Goal: Task Accomplishment & Management: Manage account settings

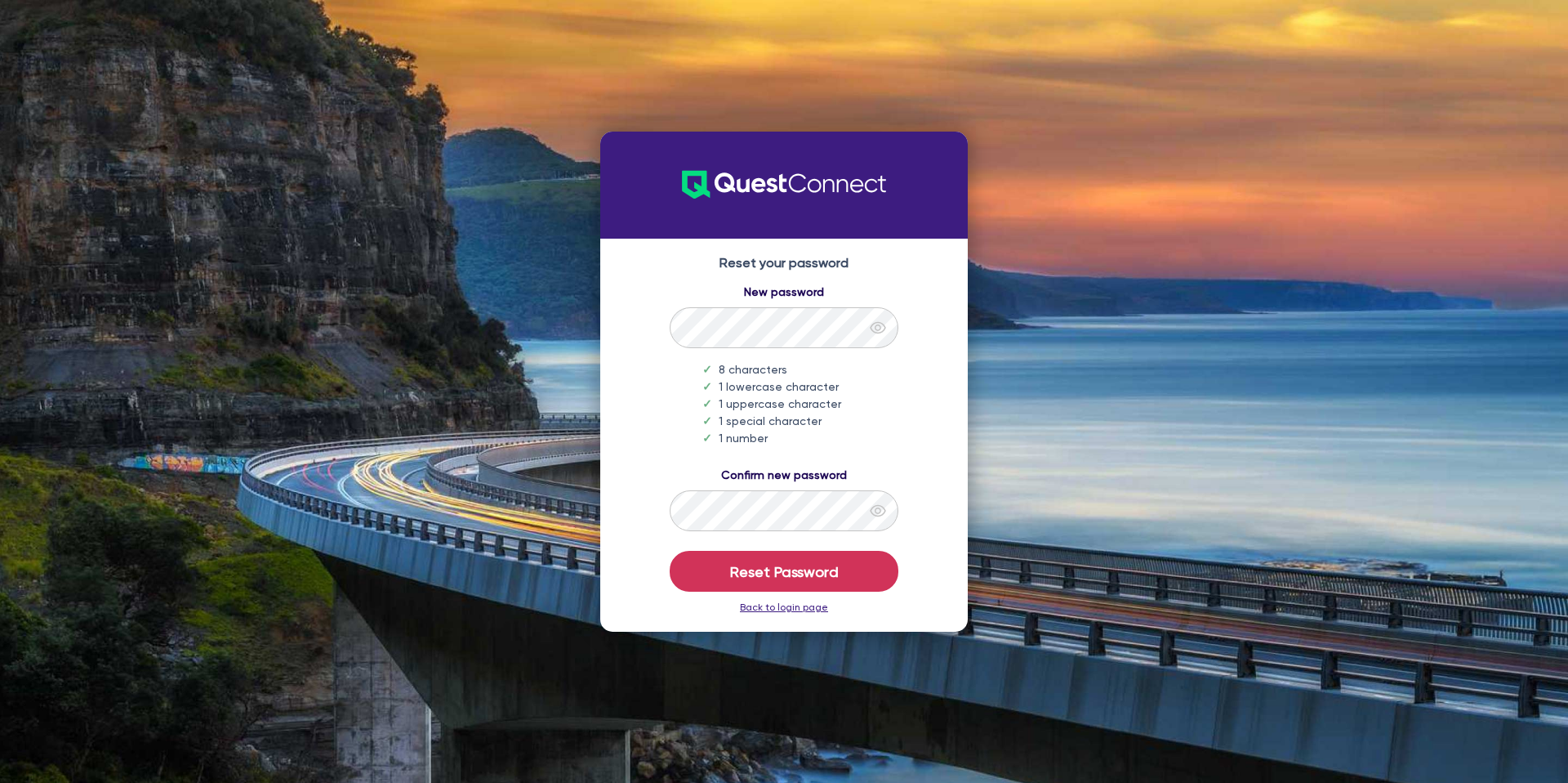
click at [872, 331] on icon "eye" at bounding box center [877, 327] width 16 height 12
click at [798, 565] on button "Reset Password" at bounding box center [784, 571] width 229 height 41
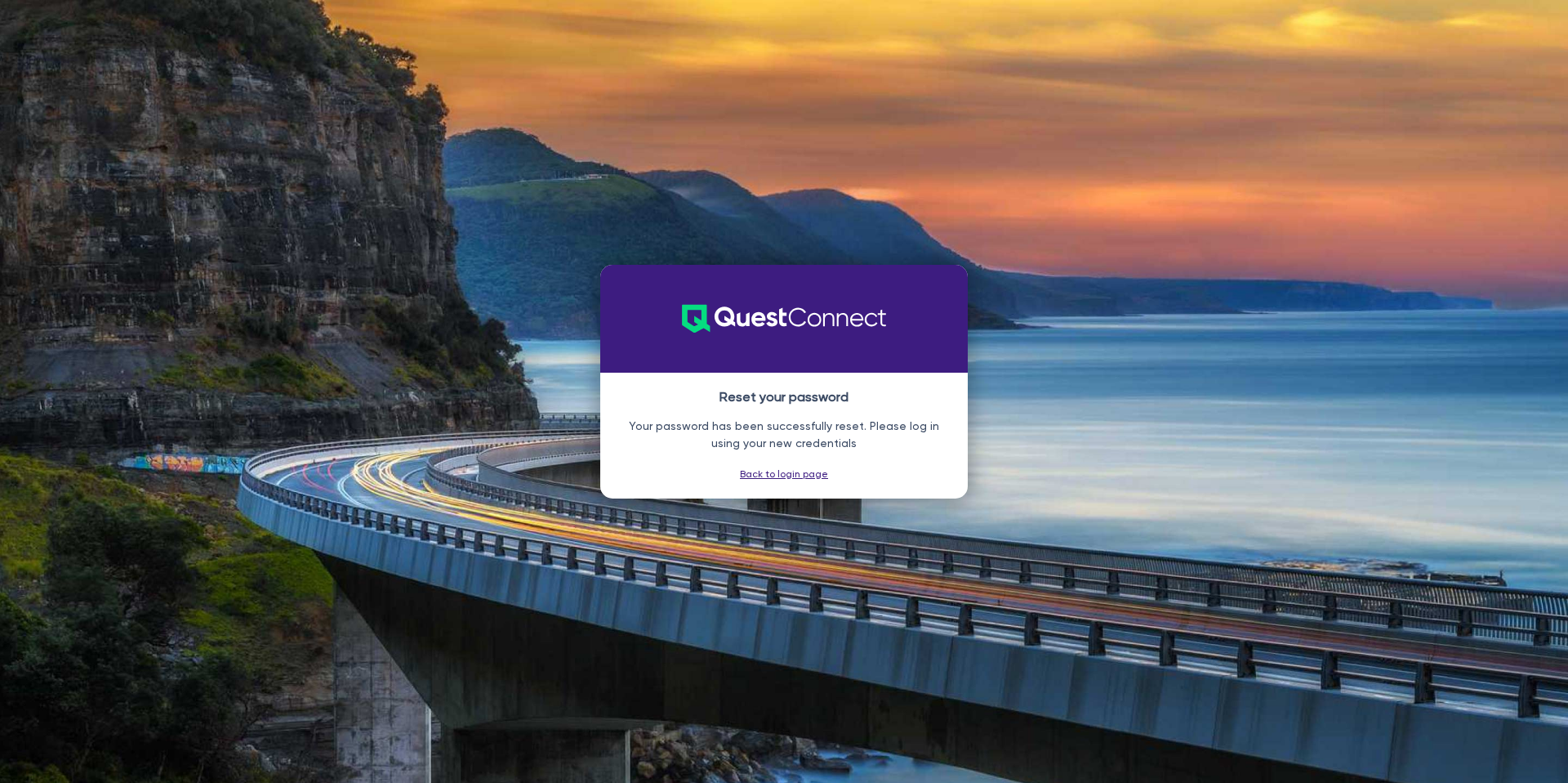
click at [784, 472] on link "Back to login page" at bounding box center [784, 474] width 88 height 11
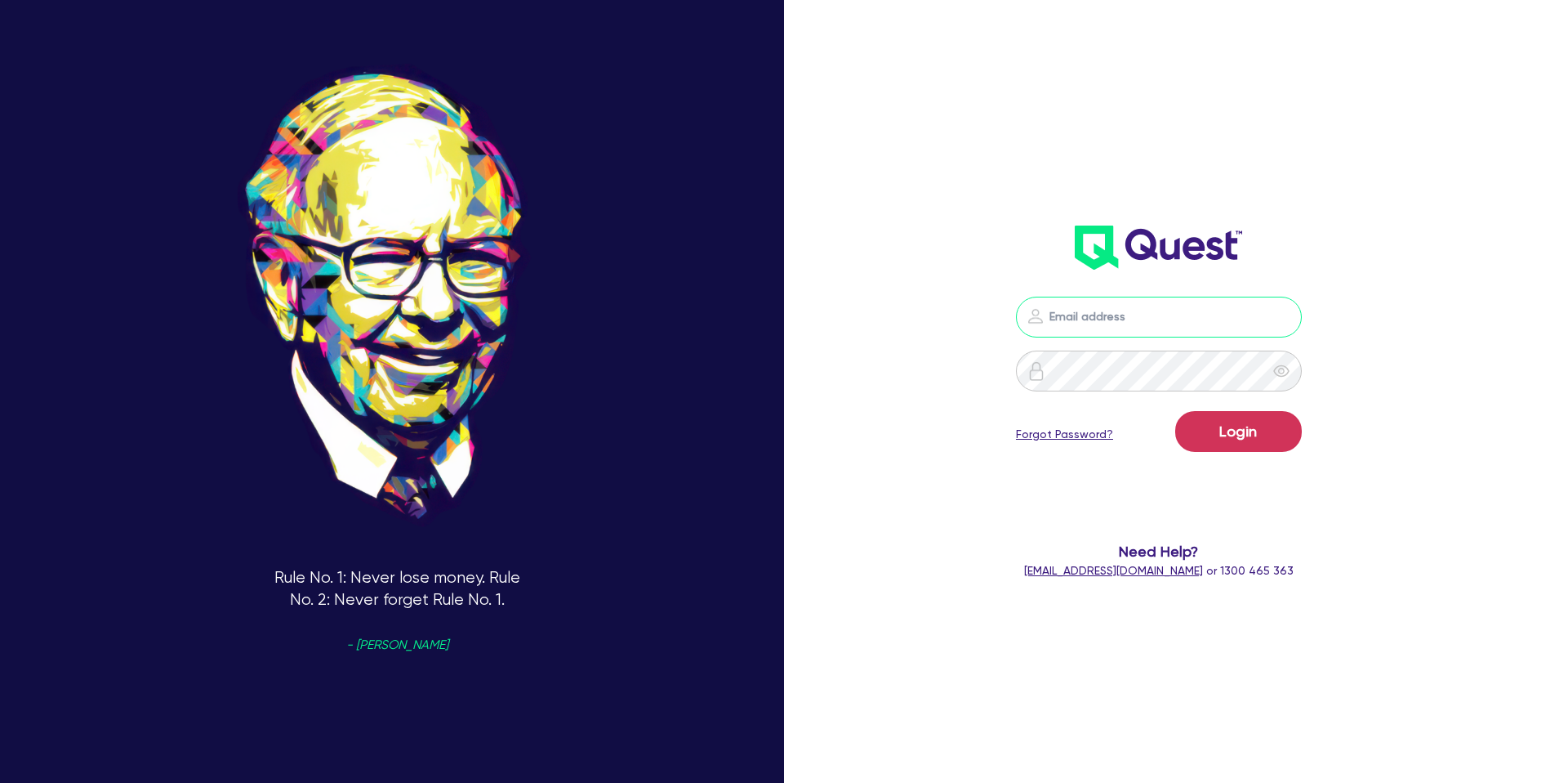
type input "[EMAIL_ADDRESS][DOMAIN_NAME]"
click at [1102, 314] on input "[EMAIL_ADDRESS][DOMAIN_NAME]" at bounding box center [1159, 317] width 286 height 41
drag, startPoint x: 892, startPoint y: 297, endPoint x: 1082, endPoint y: 347, distance: 196.5
click at [905, 303] on div "Rule No. 1: Never lose money. Rule No. 2: Never forget Rule No. 1. - [PERSON_NA…" at bounding box center [784, 391] width 1568 height 900
click at [1276, 367] on icon "eye" at bounding box center [1281, 371] width 17 height 17
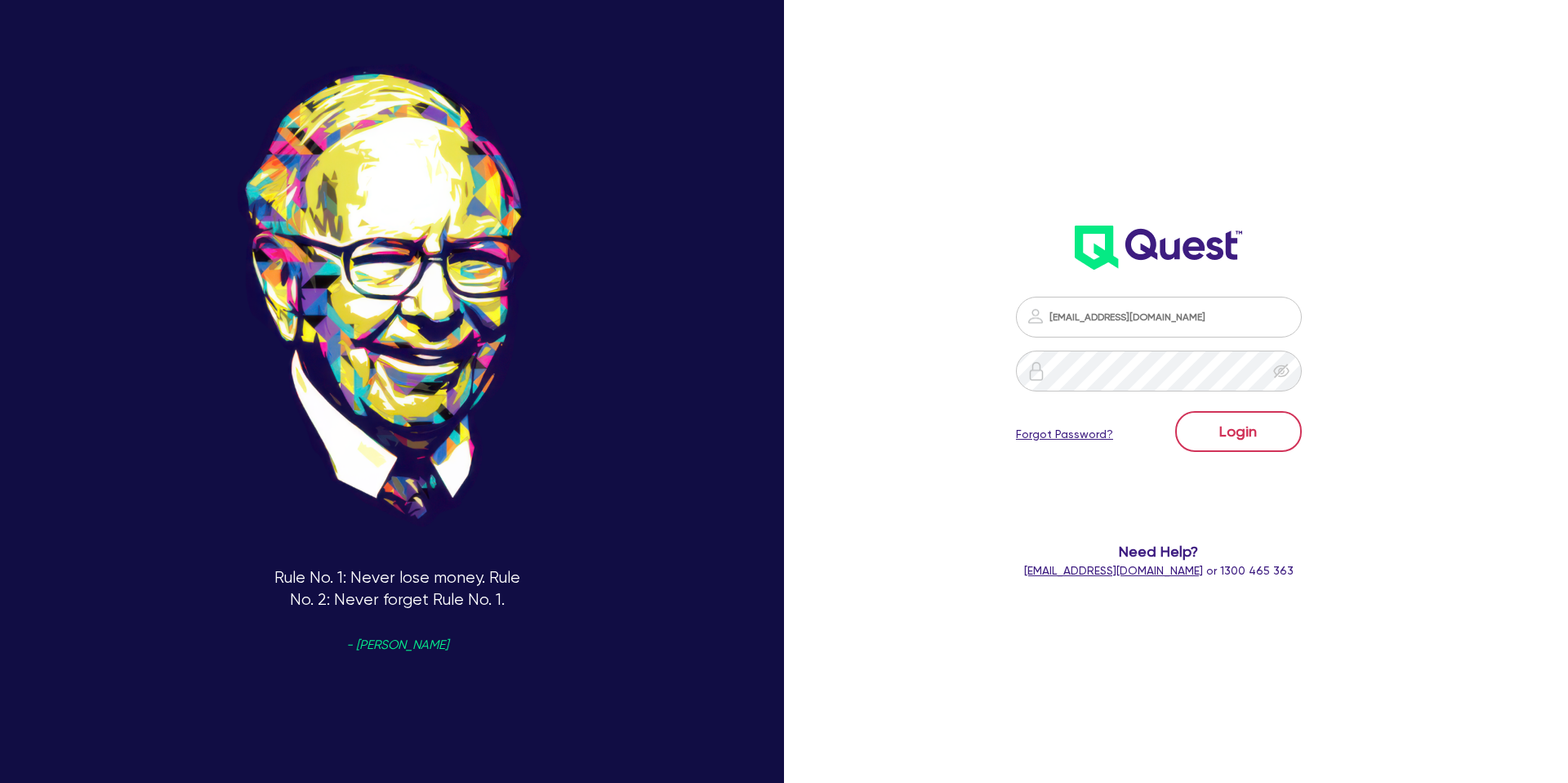
drag, startPoint x: 1276, startPoint y: 367, endPoint x: 1247, endPoint y: 424, distance: 64.0
click at [1279, 370] on icon "eye-invisible" at bounding box center [1280, 370] width 16 height 14
click at [1247, 427] on button "Login" at bounding box center [1238, 432] width 126 height 41
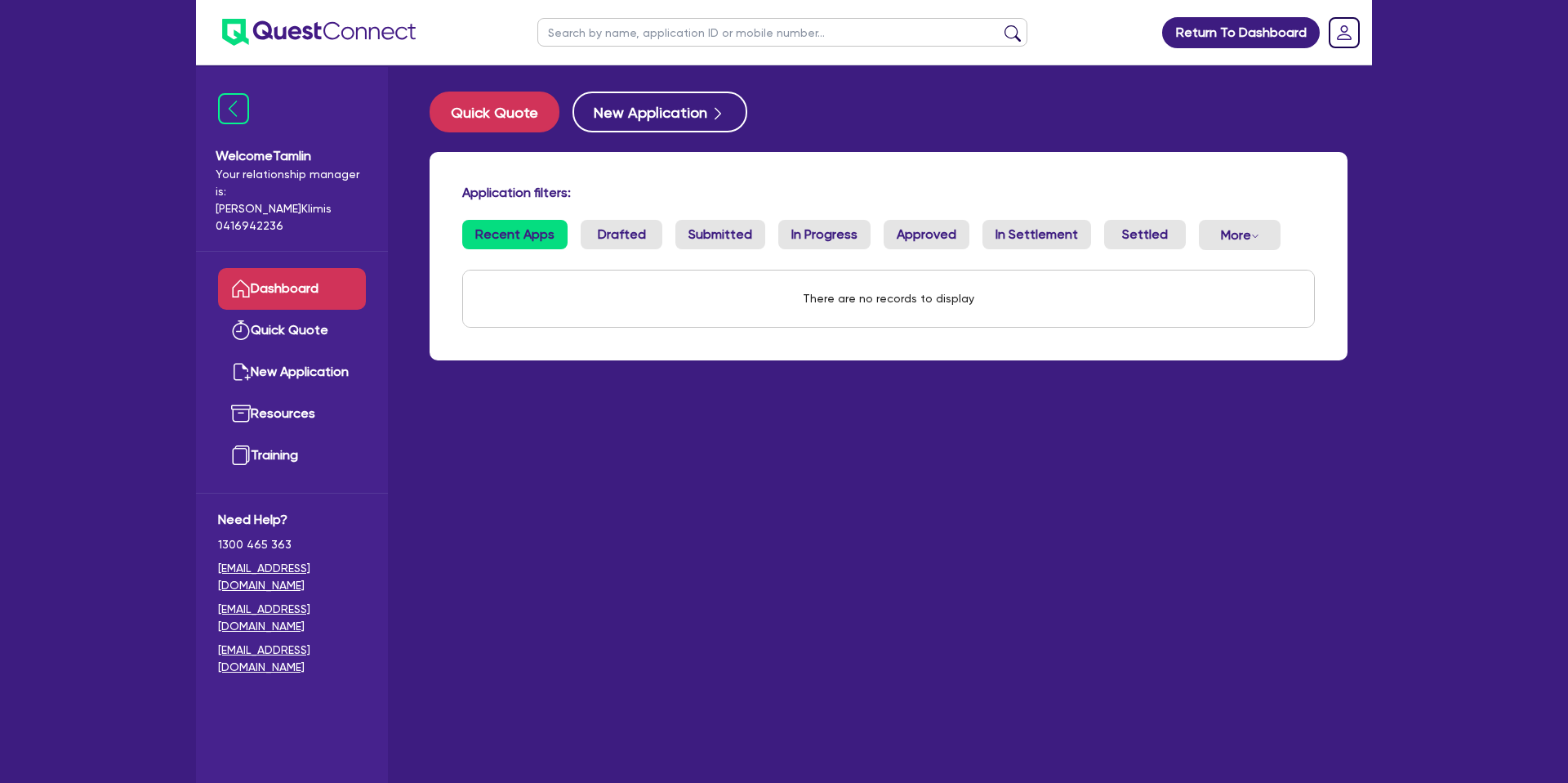
click at [308, 271] on link "Dashboard" at bounding box center [291, 289] width 147 height 42
click at [294, 313] on link "Quick Quote" at bounding box center [291, 330] width 147 height 42
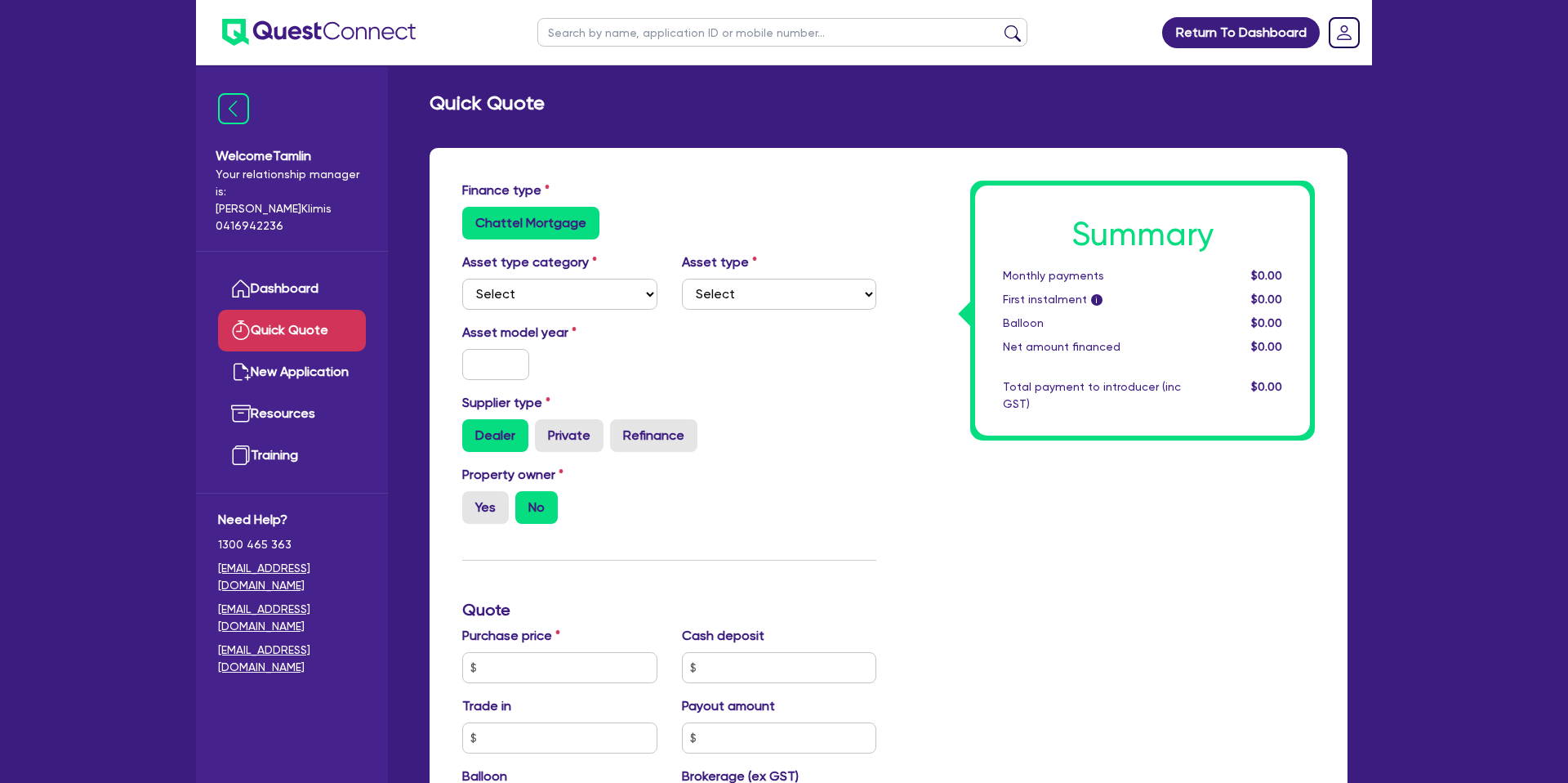
click at [521, 218] on label "Chattel Mortgage" at bounding box center [530, 222] width 137 height 32
click at [473, 218] on input "Chattel Mortgage" at bounding box center [467, 212] width 11 height 11
click at [588, 306] on select "Select Cars and light trucks Primary assets Secondary assets Tertiary assets" at bounding box center [560, 294] width 195 height 31
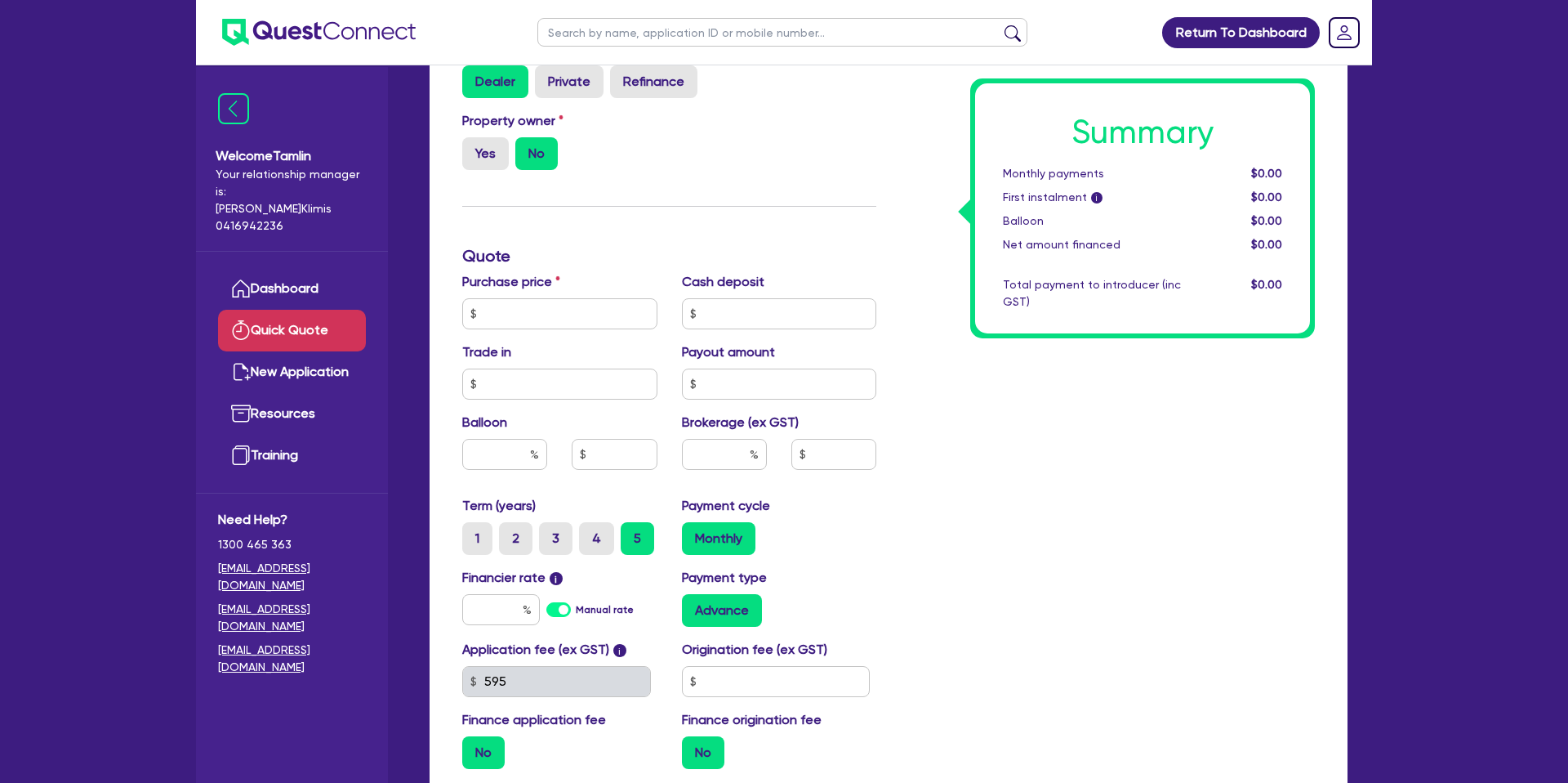
scroll to position [359, 0]
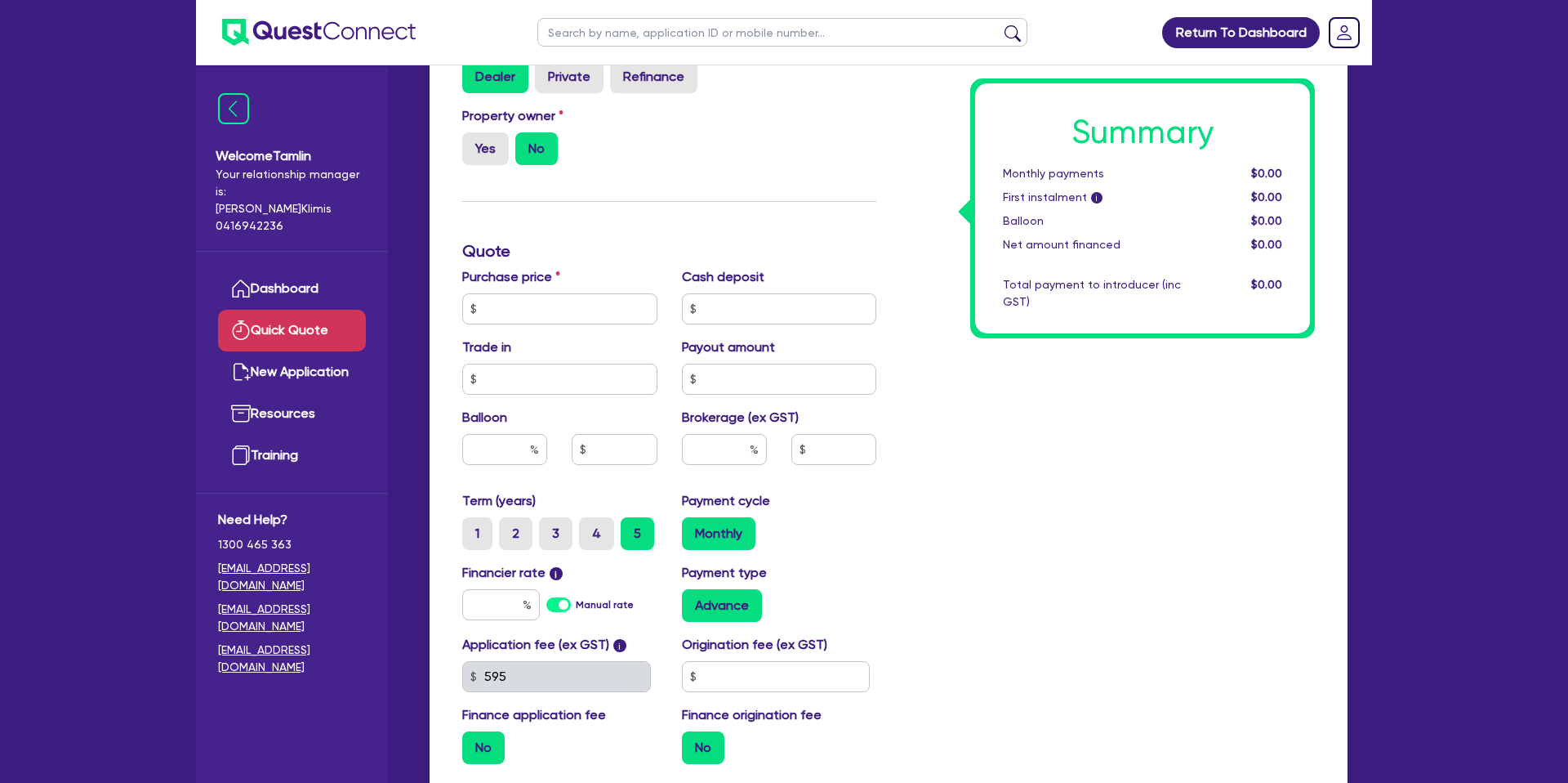
click at [301, 154] on span "Welcome Tamlin" at bounding box center [292, 156] width 153 height 19
click at [297, 157] on span "Welcome Tamlin" at bounding box center [292, 156] width 153 height 19
click at [299, 154] on span "Welcome Tamlin" at bounding box center [292, 156] width 153 height 19
click at [1257, 37] on icon "Dropdown toggle" at bounding box center [1344, 32] width 15 height 15
click at [1257, 68] on link "Edit Profile" at bounding box center [1297, 75] width 123 height 30
